Goal: Find specific page/section: Find specific page/section

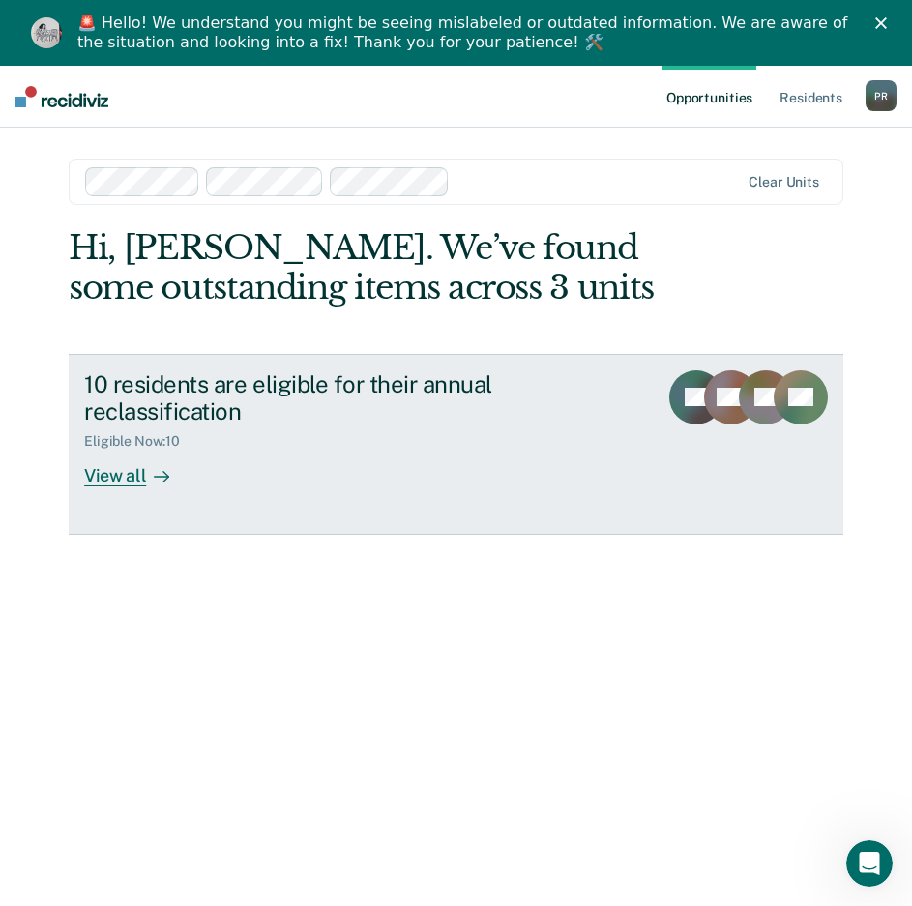
click at [120, 454] on div "View all" at bounding box center [138, 469] width 108 height 38
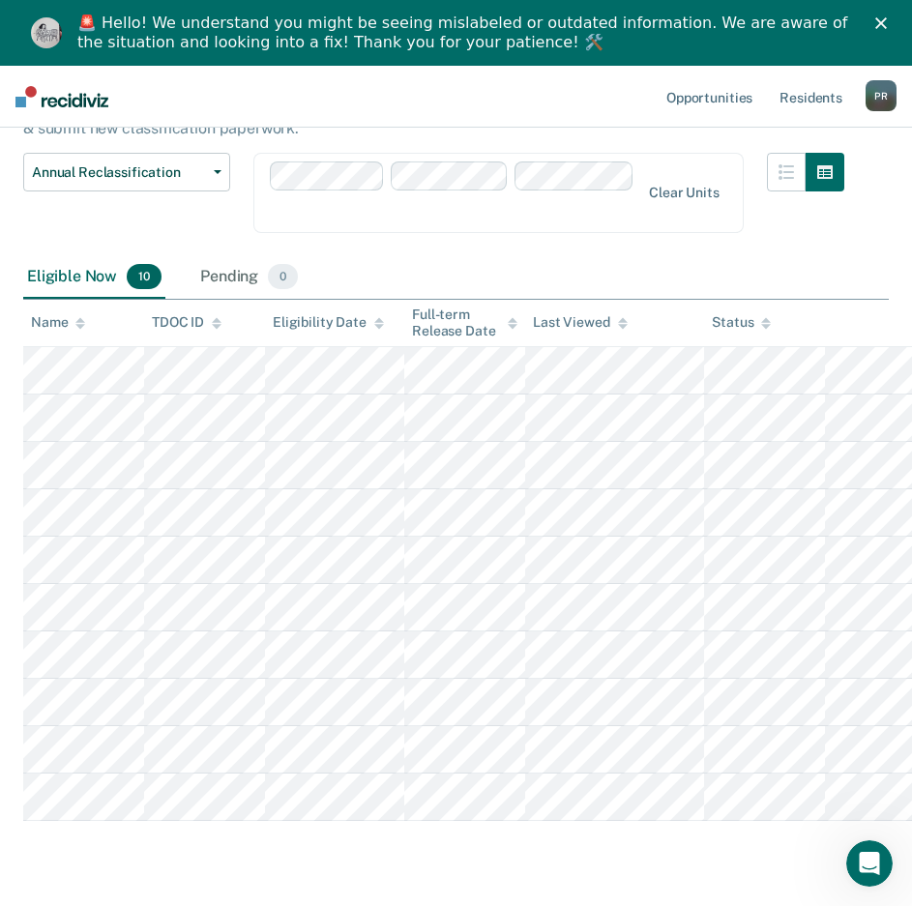
scroll to position [174, 0]
